Goal: Book appointment/travel/reservation

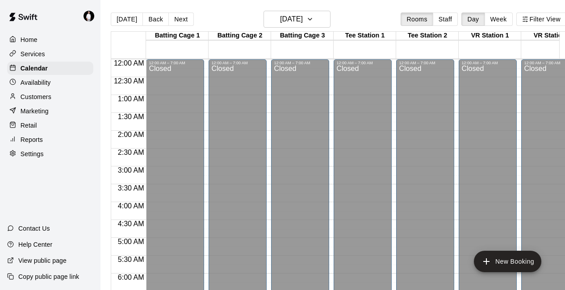
scroll to position [450, 0]
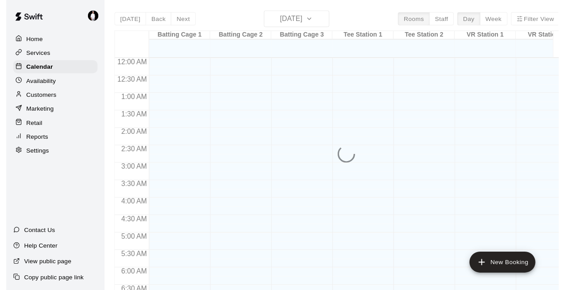
scroll to position [486, 0]
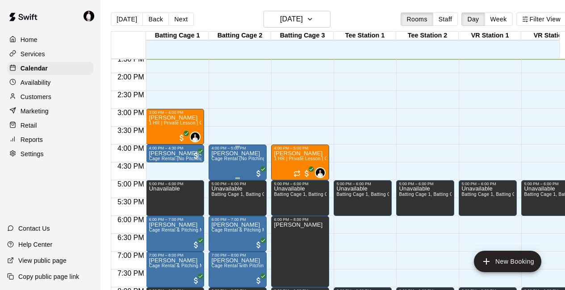
click at [244, 154] on p "[PERSON_NAME]" at bounding box center [237, 154] width 53 height 0
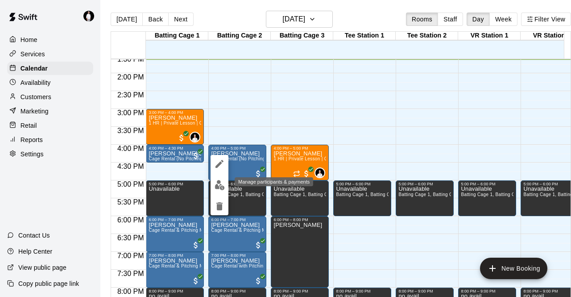
click at [220, 183] on img "edit" at bounding box center [220, 185] width 10 height 10
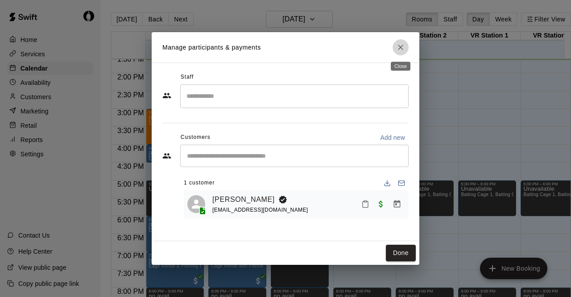
click at [399, 55] on button "Close" at bounding box center [401, 47] width 16 height 16
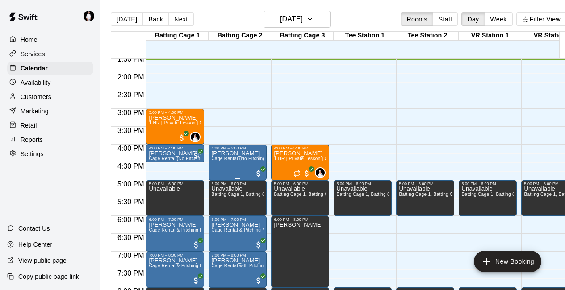
click at [241, 161] on span "Cage Rental (No Pitching Machine)" at bounding box center [248, 158] width 75 height 5
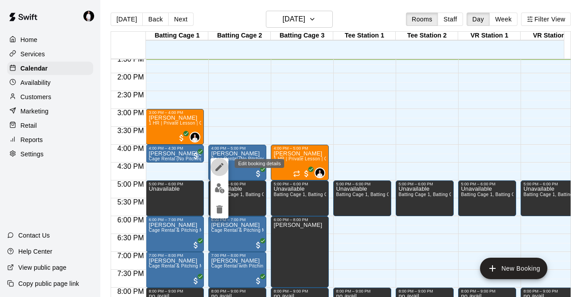
click at [217, 169] on icon "edit" at bounding box center [220, 167] width 8 height 8
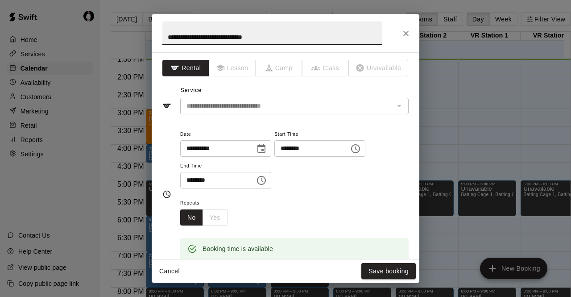
click at [267, 148] on icon "Choose date, selected date is Aug 14, 2025" at bounding box center [261, 148] width 11 height 11
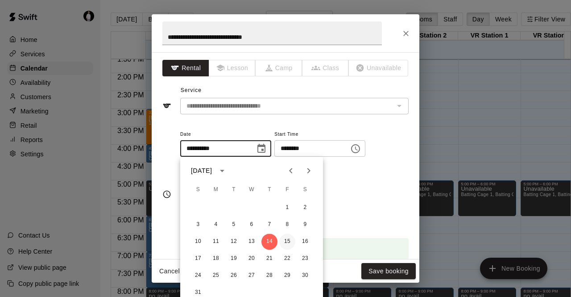
click at [288, 241] on button "15" at bounding box center [287, 241] width 16 height 16
type input "**********"
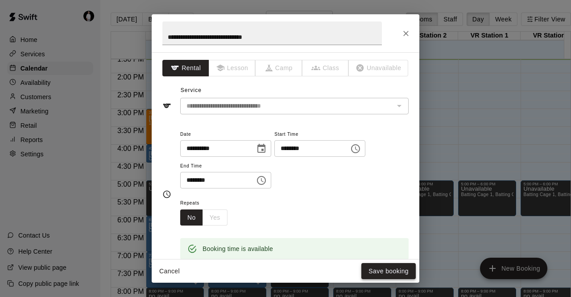
click at [391, 268] on button "Save booking" at bounding box center [388, 271] width 54 height 17
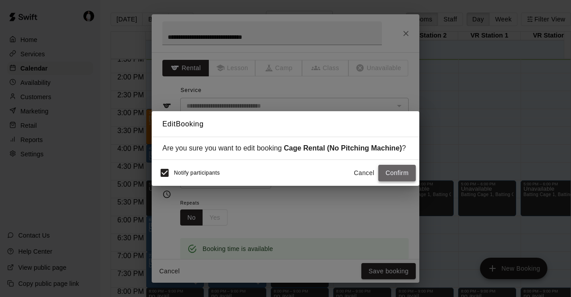
click at [407, 176] on button "Confirm" at bounding box center [396, 173] width 37 height 17
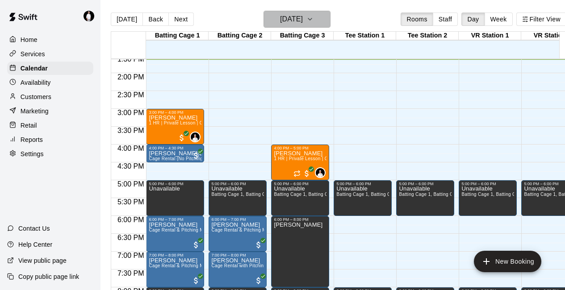
click at [313, 17] on icon "button" at bounding box center [309, 19] width 7 height 11
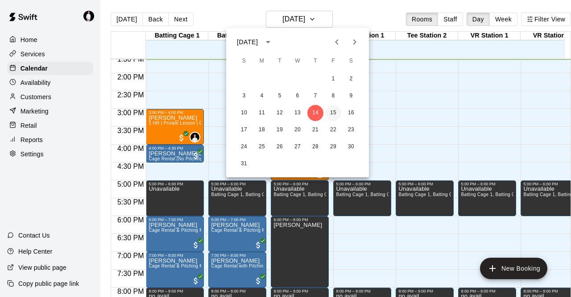
click at [337, 111] on button "15" at bounding box center [333, 113] width 16 height 16
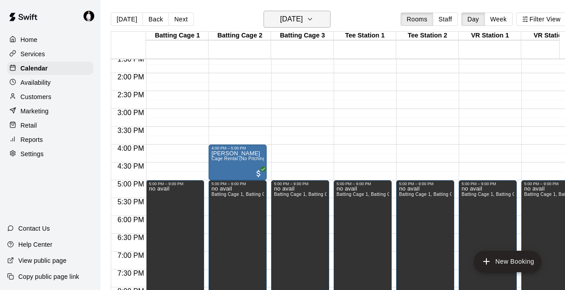
click at [313, 17] on icon "button" at bounding box center [309, 19] width 7 height 11
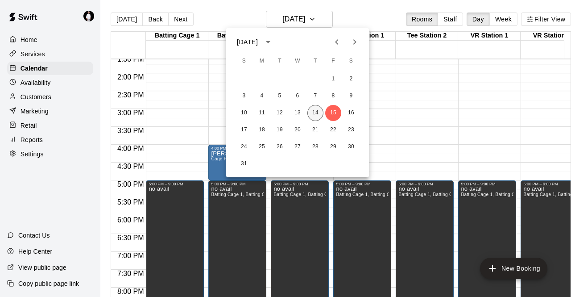
click at [319, 113] on button "14" at bounding box center [315, 113] width 16 height 16
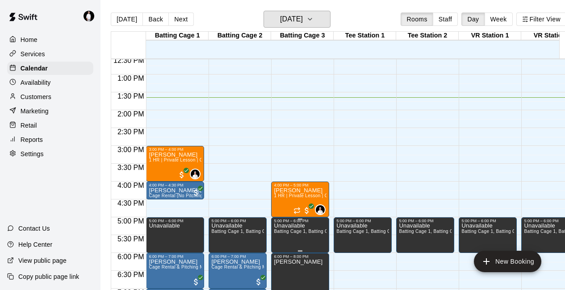
scroll to position [449, 0]
